Goal: Obtain resource: Download file/media

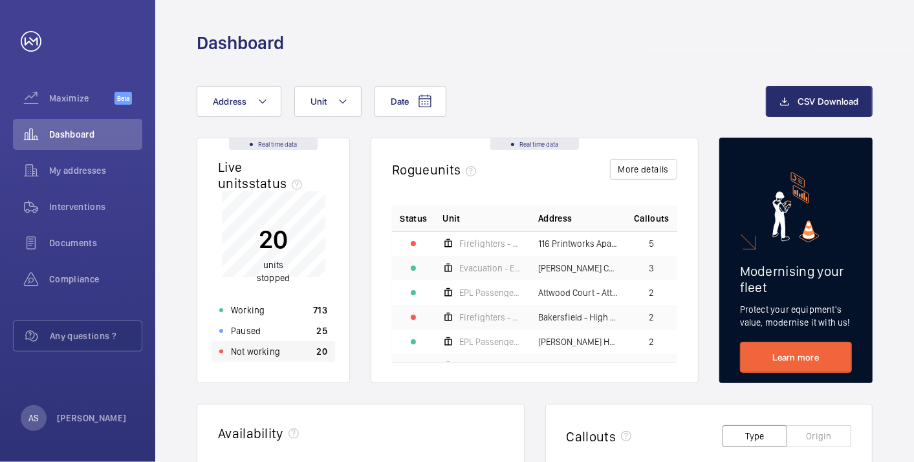
click at [288, 348] on div "Not working 20" at bounding box center [272, 351] width 123 height 21
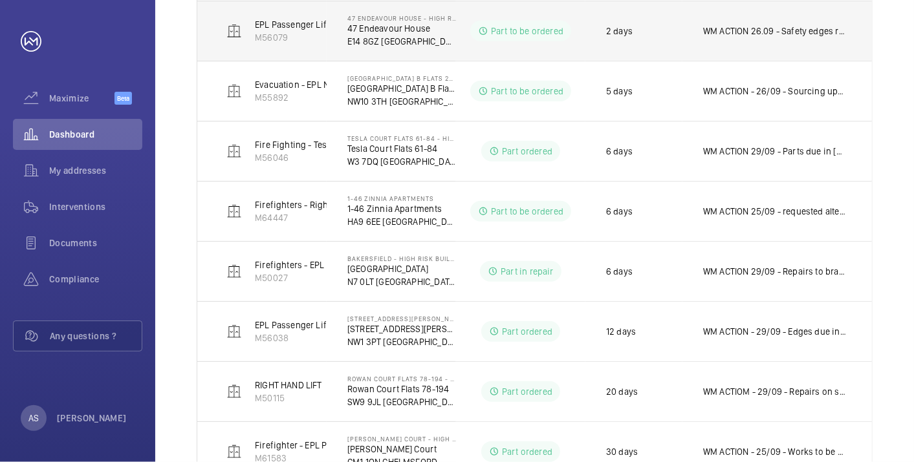
scroll to position [681, 0]
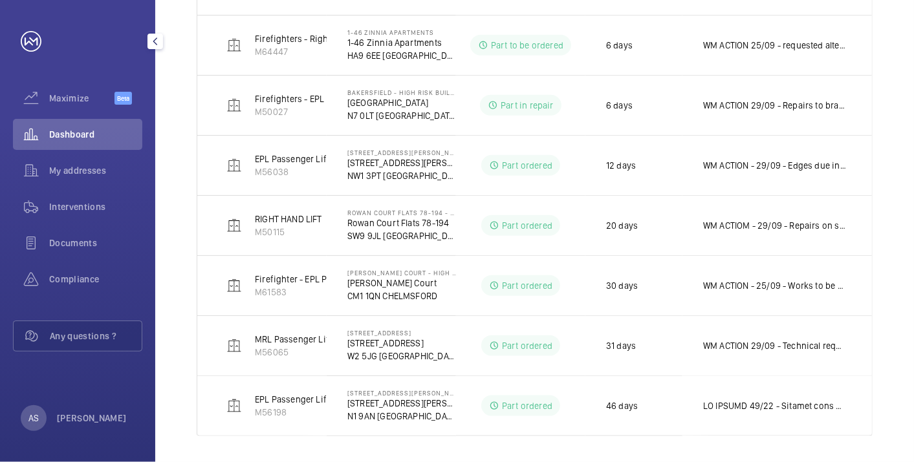
click at [113, 140] on span "Dashboard" at bounding box center [95, 134] width 93 height 13
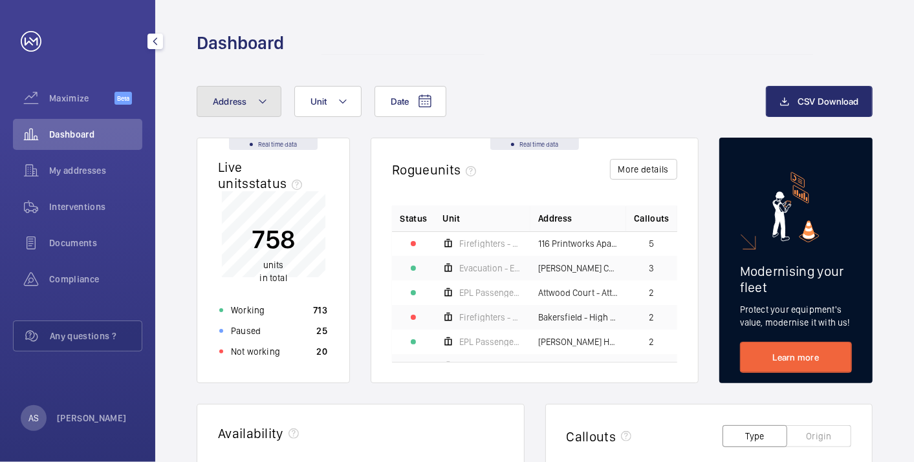
click at [259, 96] on mat-icon at bounding box center [262, 102] width 10 height 16
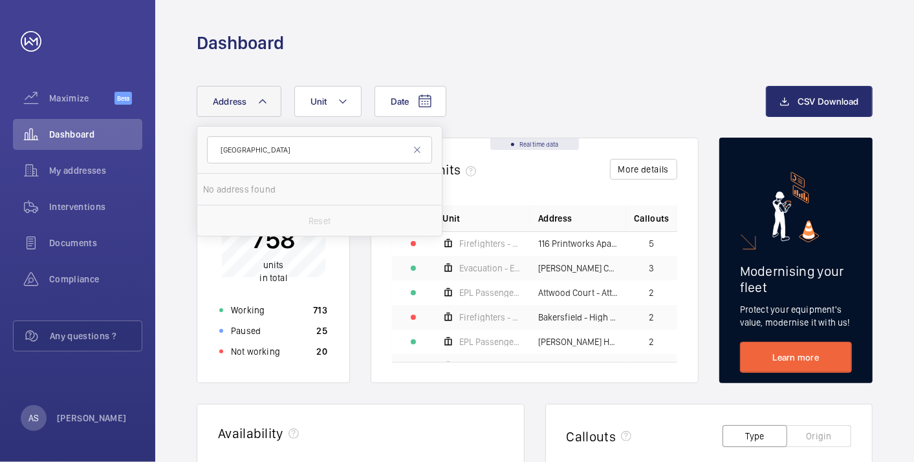
type input "[GEOGRAPHIC_DATA]"
click at [274, 173] on form "[GEOGRAPHIC_DATA]" at bounding box center [319, 150] width 244 height 47
click at [284, 180] on label "[GEOGRAPHIC_DATA] - [STREET_ADDRESS]" at bounding box center [309, 189] width 225 height 31
click at [229, 180] on input "[GEOGRAPHIC_DATA] - [STREET_ADDRESS]" at bounding box center [216, 189] width 26 height 26
checkbox input "true"
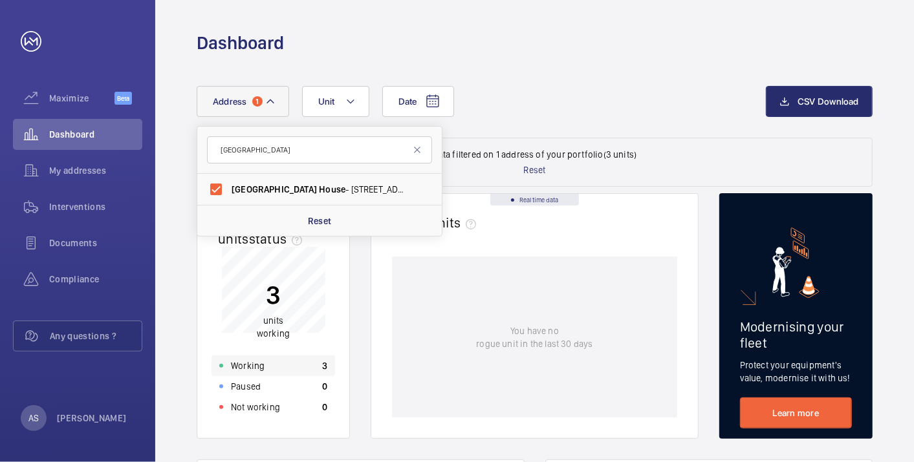
click at [281, 361] on div "Working 3" at bounding box center [272, 366] width 123 height 21
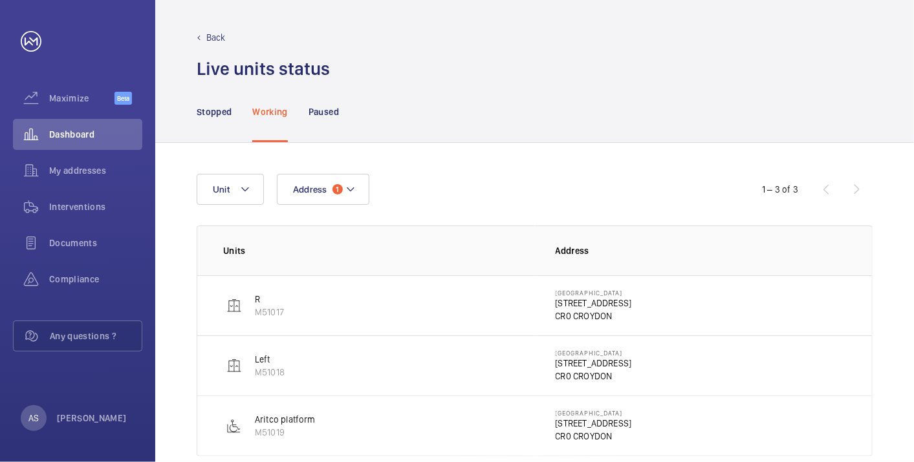
click at [581, 303] on p "[STREET_ADDRESS]" at bounding box center [593, 303] width 76 height 13
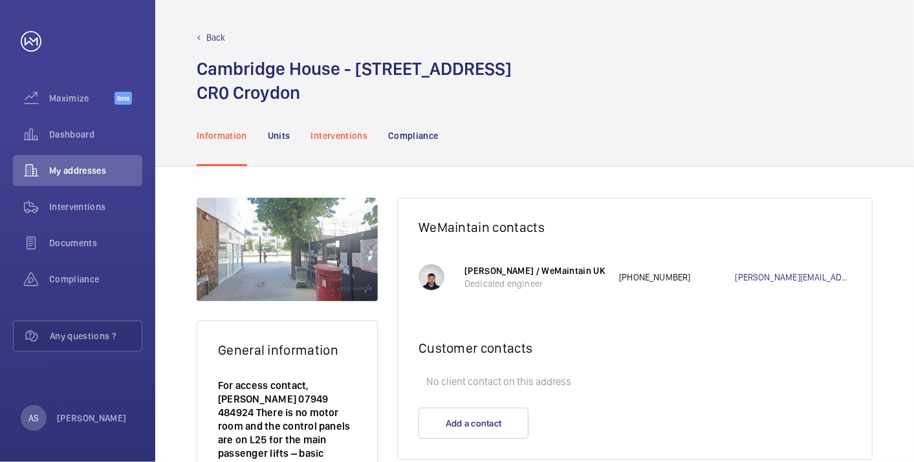
click at [341, 142] on div "Interventions" at bounding box center [339, 135] width 57 height 61
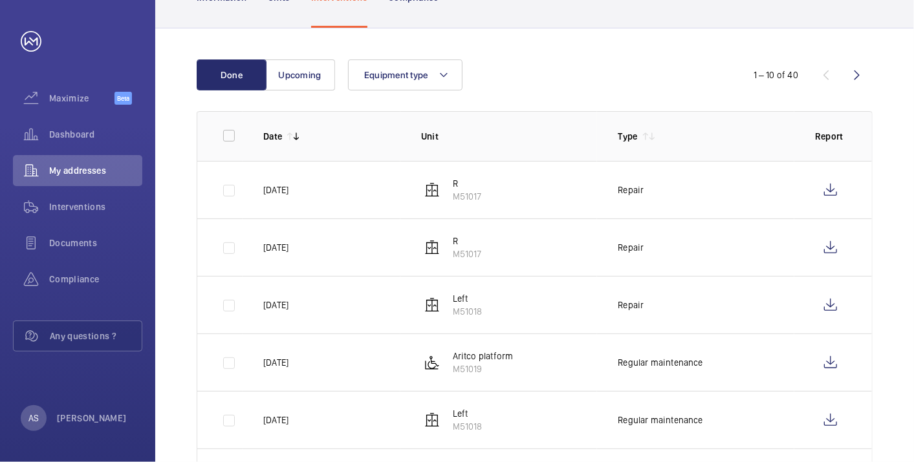
scroll to position [144, 0]
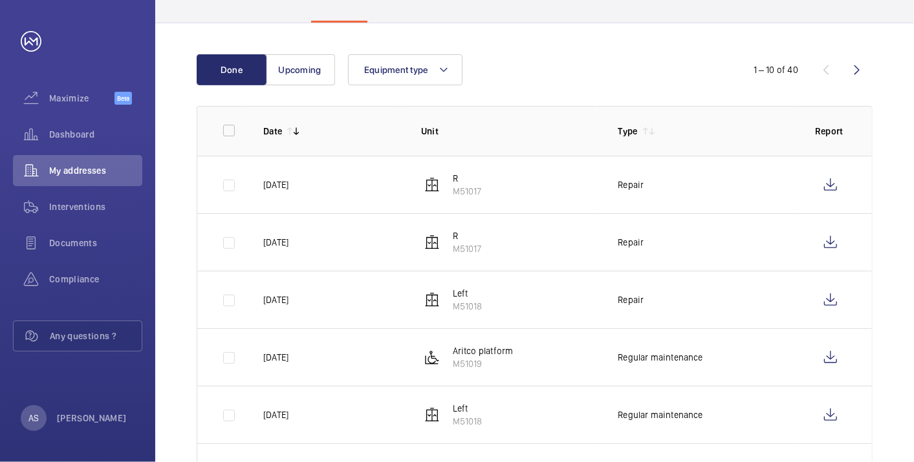
click at [515, 233] on td "R M51017" at bounding box center [498, 242] width 197 height 58
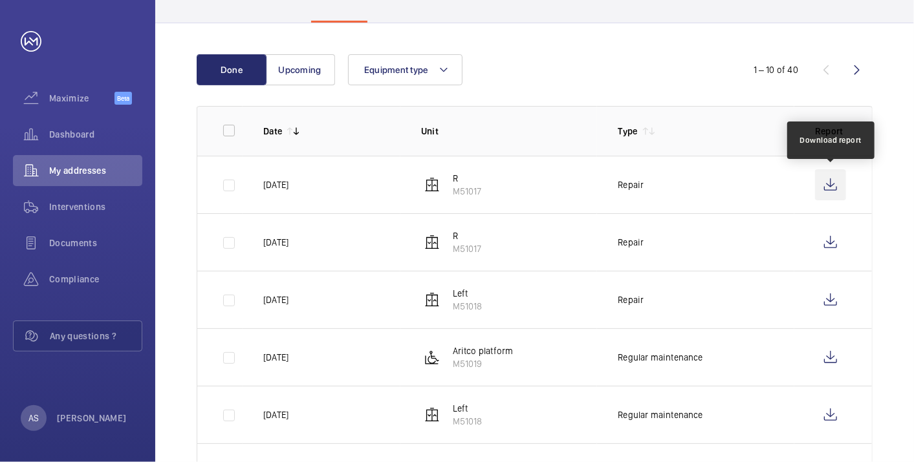
click at [828, 184] on wm-front-icon-button at bounding box center [830, 184] width 31 height 31
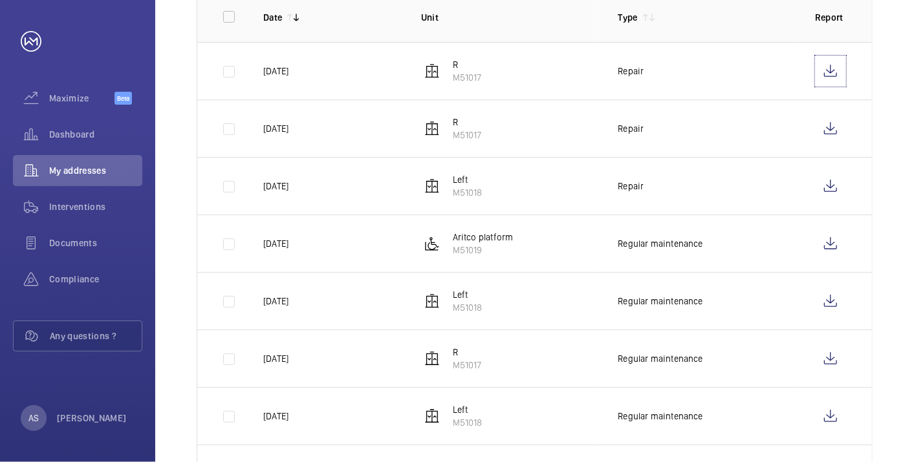
scroll to position [287, 0]
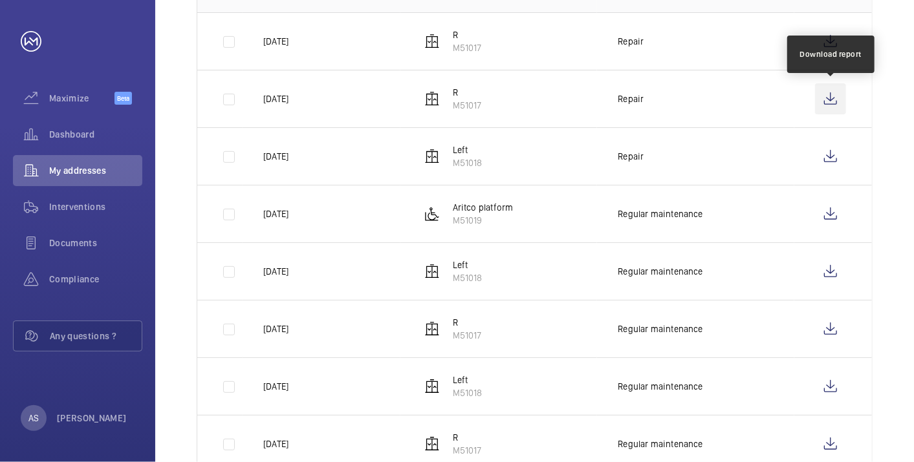
click at [833, 96] on wm-front-icon-button at bounding box center [830, 98] width 31 height 31
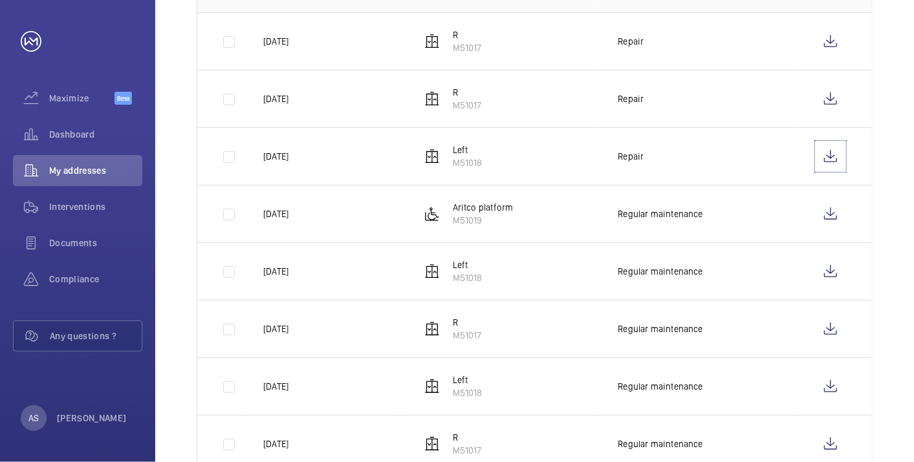
click at [833, 153] on wm-front-icon-button at bounding box center [830, 156] width 31 height 31
